Goal: Information Seeking & Learning: Compare options

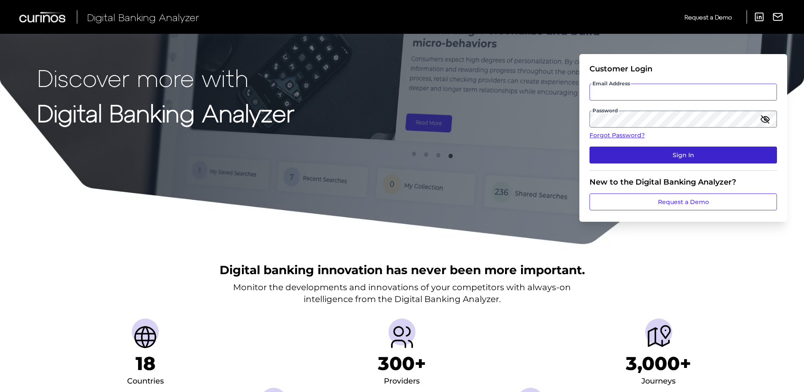
type input "[EMAIL_ADDRESS][DOMAIN_NAME]"
click at [669, 154] on button "Sign In" at bounding box center [684, 155] width 188 height 17
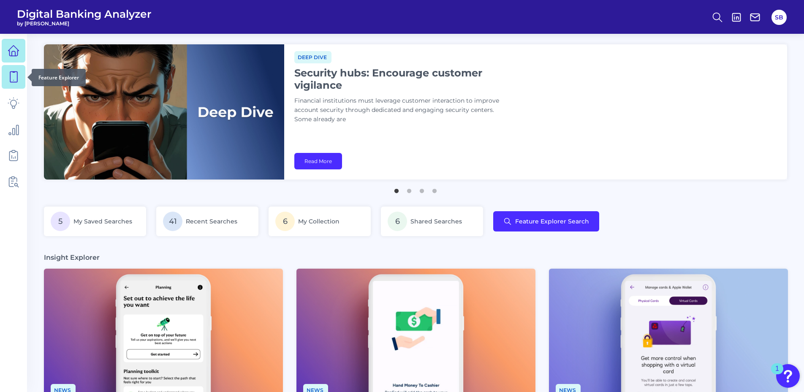
click at [8, 79] on icon at bounding box center [14, 77] width 12 height 12
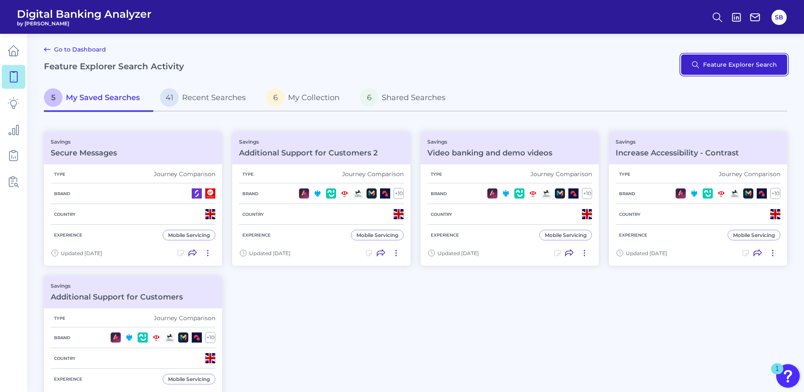
click at [748, 64] on button "Feature Explorer Search" at bounding box center [734, 64] width 106 height 20
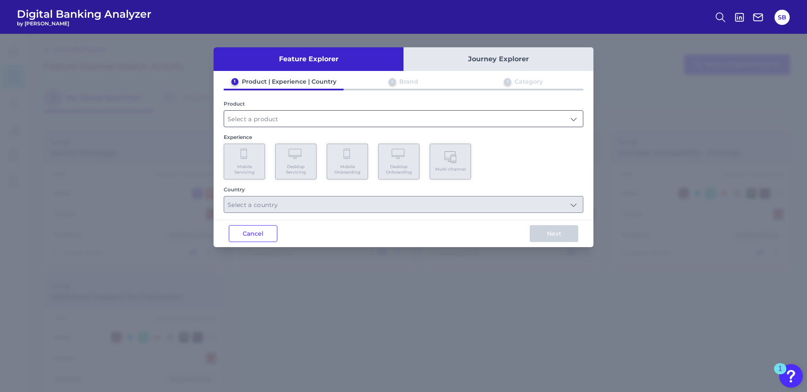
click at [246, 121] on input "text" at bounding box center [403, 119] width 359 height 16
click at [240, 138] on span "Savings" at bounding box center [242, 139] width 23 height 8
type input "Savings"
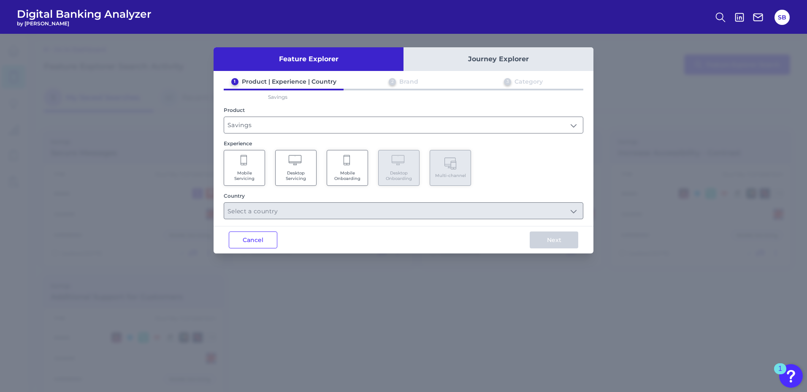
click at [243, 169] on Servicing "Mobile Servicing" at bounding box center [244, 168] width 41 height 36
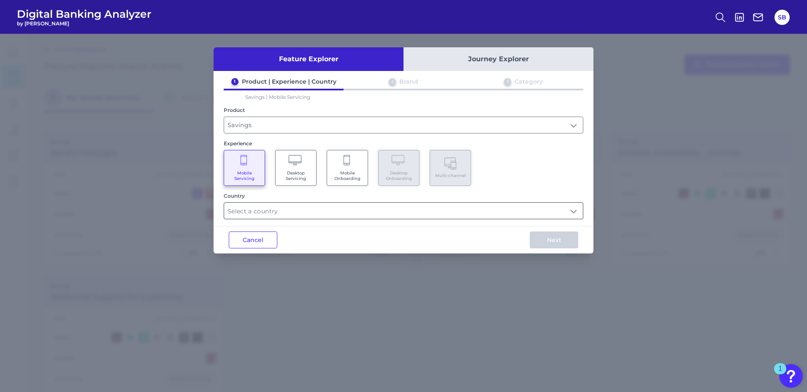
click at [366, 211] on input "text" at bounding box center [403, 211] width 359 height 16
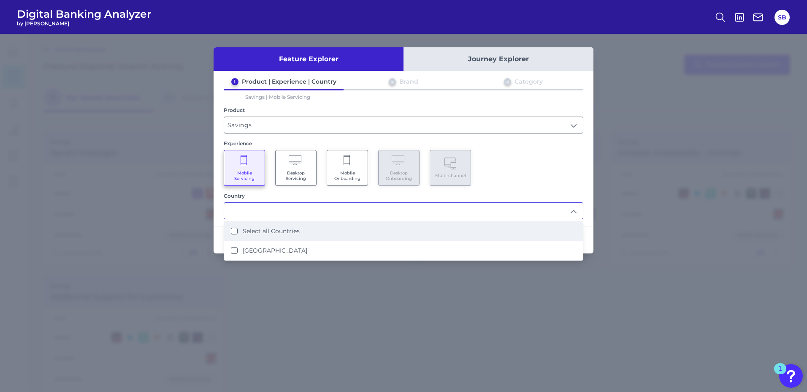
click at [236, 233] on Countries "Select all Countries" at bounding box center [234, 231] width 7 height 7
type input "Select all Countries"
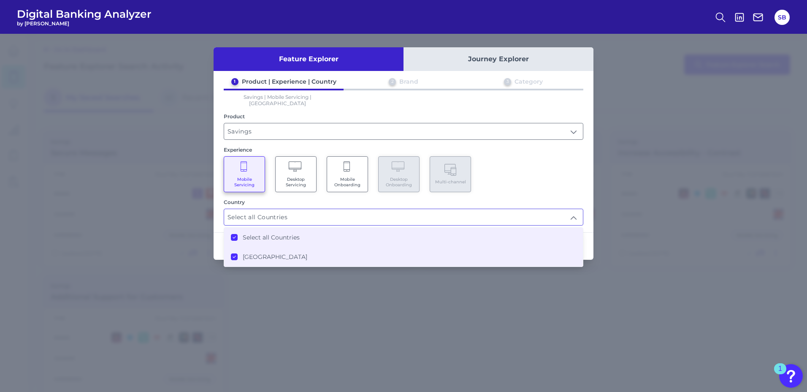
scroll to position [0, 0]
click at [563, 171] on div "Mobile Servicing Desktop Servicing Mobile Onboarding Desktop Onboarding Multi-c…" at bounding box center [404, 174] width 360 height 36
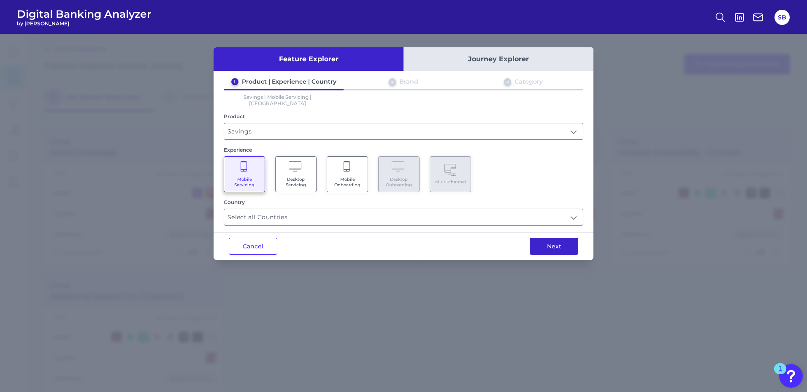
click at [543, 241] on button "Next" at bounding box center [554, 246] width 49 height 17
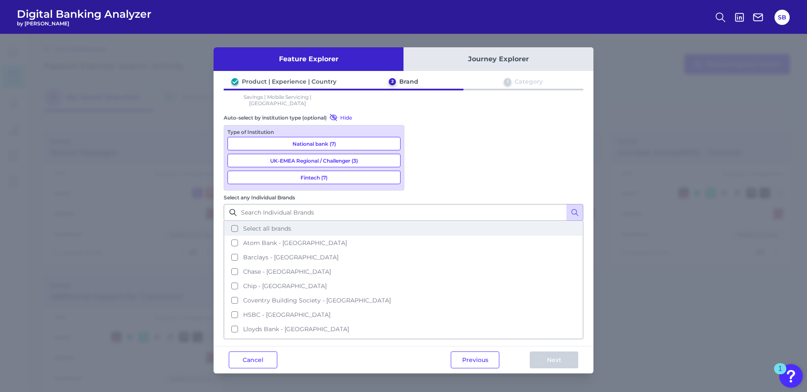
click at [421, 221] on button "Select all brands" at bounding box center [404, 228] width 358 height 14
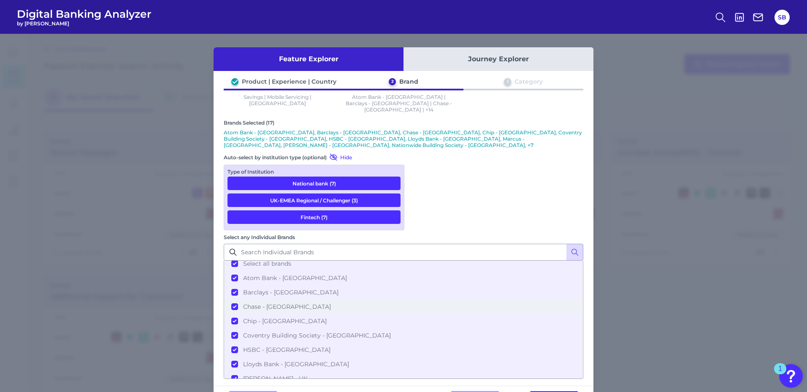
scroll to position [0, 0]
click at [419, 261] on button "Select all brands" at bounding box center [404, 268] width 358 height 14
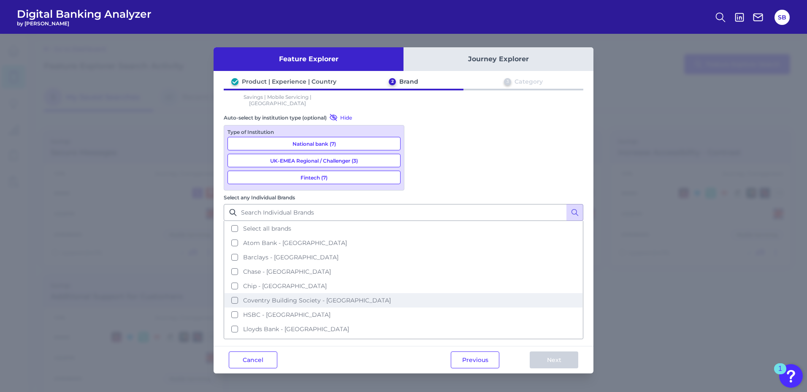
click at [418, 293] on button "Coventry Building Society - UK" at bounding box center [404, 300] width 358 height 14
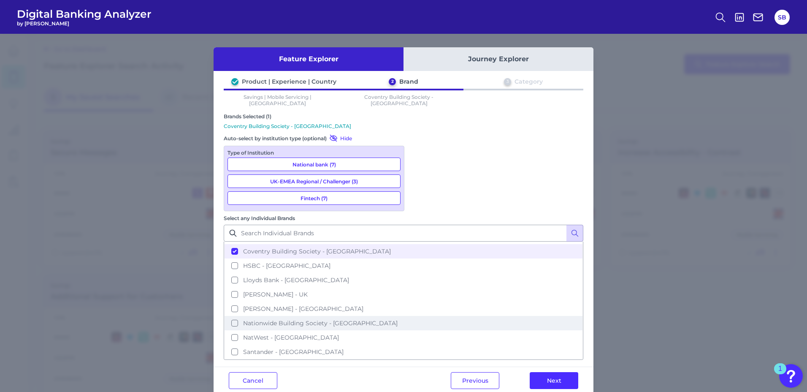
scroll to position [84, 0]
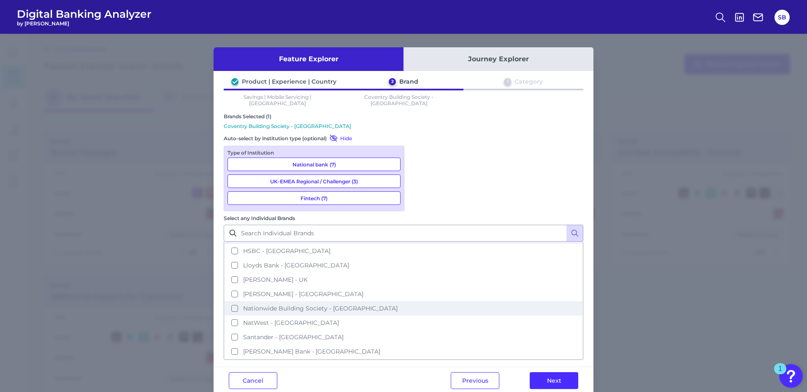
click at [419, 301] on button "Nationwide Building Society - UK" at bounding box center [404, 308] width 358 height 14
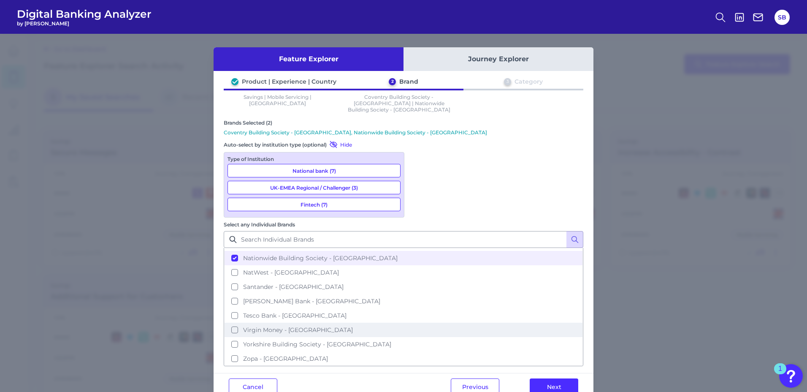
scroll to position [141, 0]
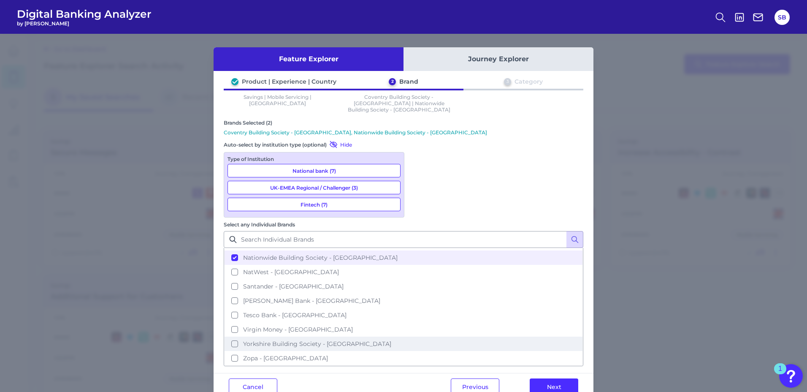
click at [418, 337] on button "Yorkshire Building Society - UK" at bounding box center [404, 344] width 358 height 14
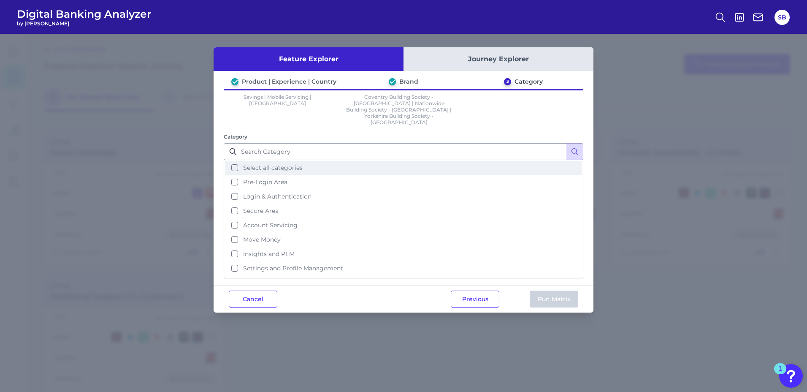
click at [235, 160] on button "Select all categories" at bounding box center [404, 167] width 358 height 14
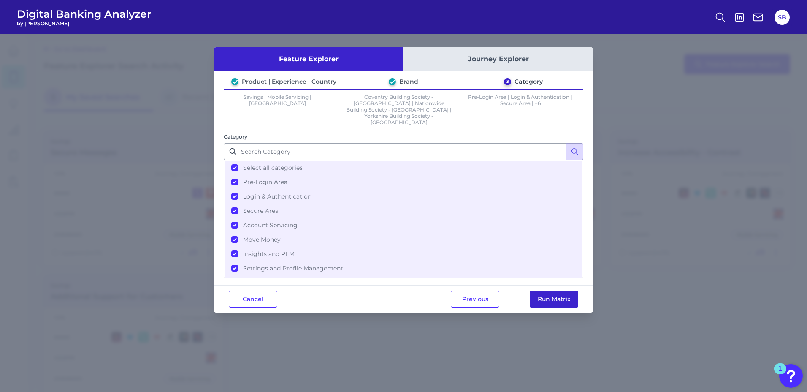
click at [537, 291] on button "Run Matrix" at bounding box center [554, 299] width 49 height 17
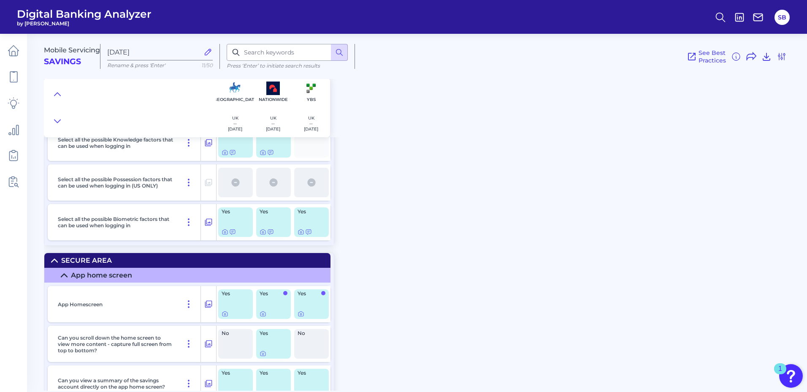
scroll to position [1098, 0]
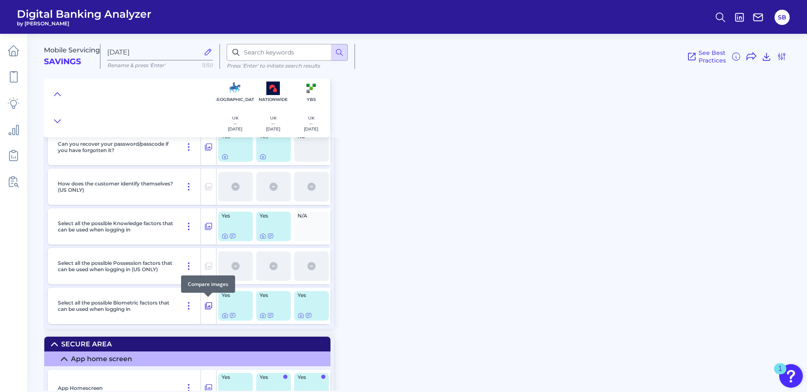
click at [207, 305] on icon at bounding box center [208, 306] width 8 height 10
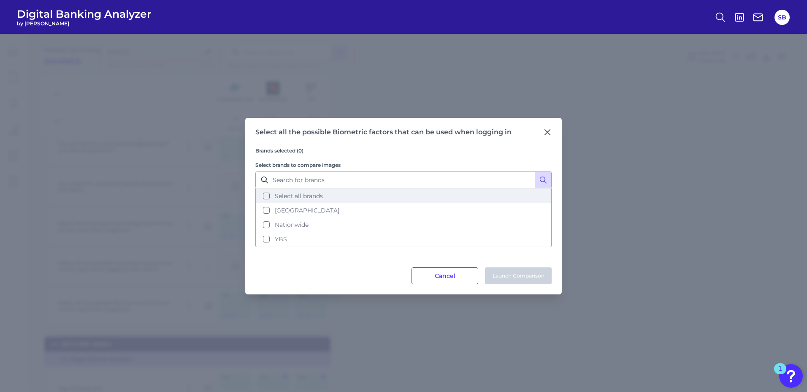
click at [266, 196] on button "Select all brands" at bounding box center [403, 196] width 295 height 14
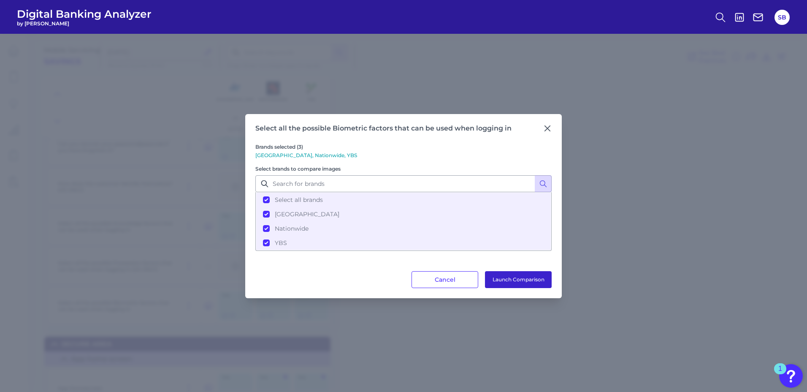
drag, startPoint x: 513, startPoint y: 277, endPoint x: 497, endPoint y: 284, distance: 17.0
click at [511, 277] on button "Launch Comparison" at bounding box center [518, 279] width 67 height 17
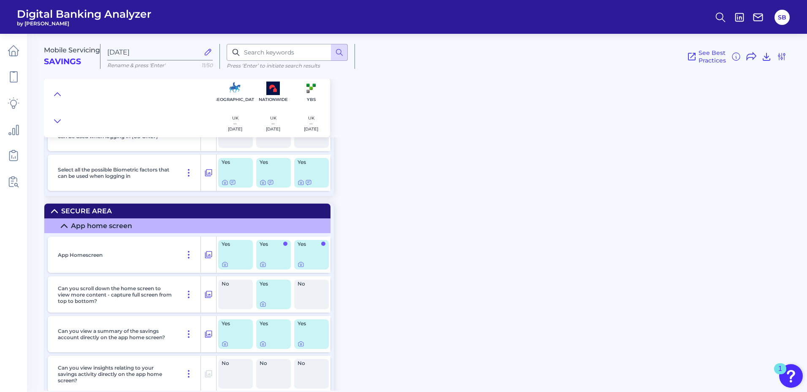
scroll to position [1309, 0]
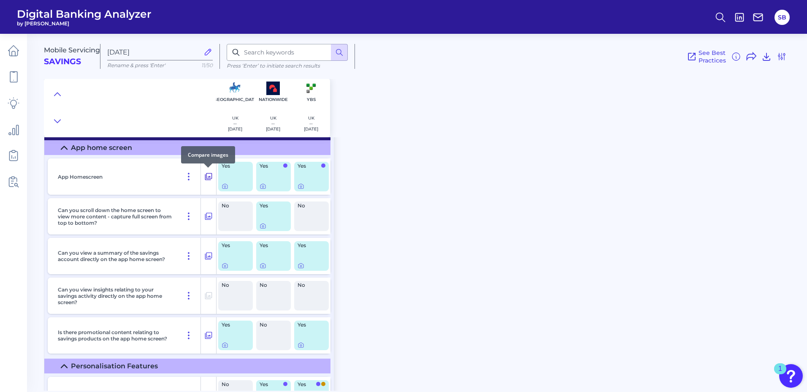
click at [207, 174] on icon at bounding box center [208, 176] width 8 height 10
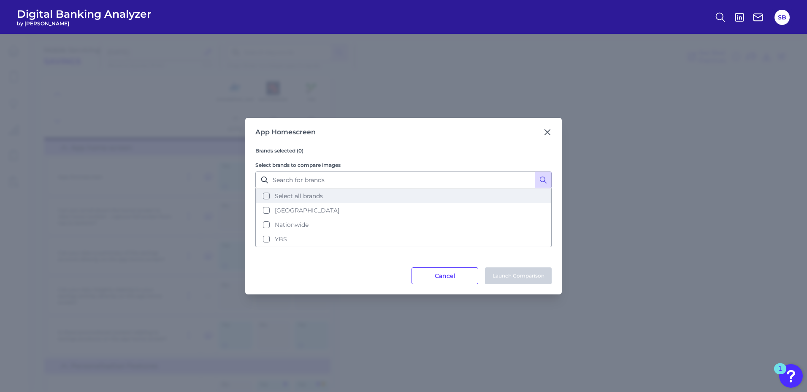
click at [265, 194] on button "Select all brands" at bounding box center [403, 196] width 295 height 14
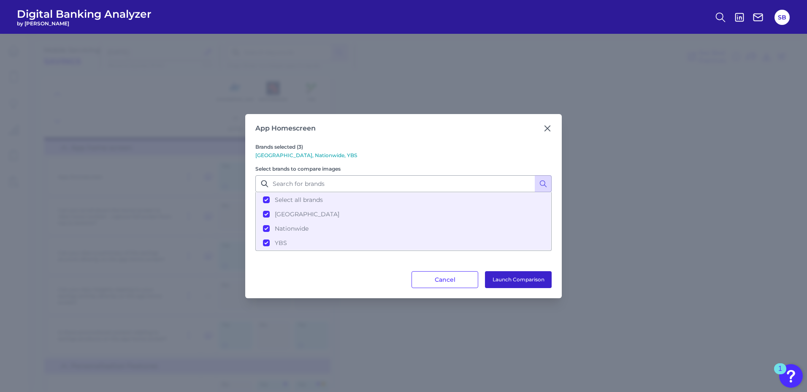
click at [515, 274] on button "Launch Comparison" at bounding box center [518, 279] width 67 height 17
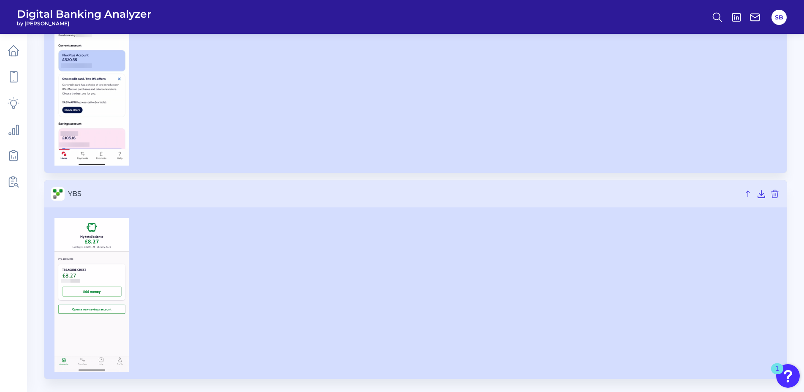
scroll to position [324, 0]
